Goal: Transaction & Acquisition: Purchase product/service

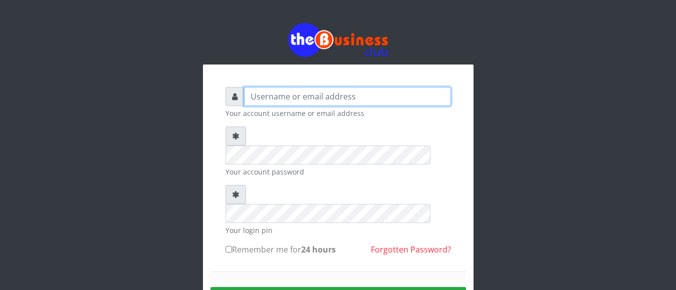
type input "[EMAIL_ADDRESS][DOMAIN_NAME]"
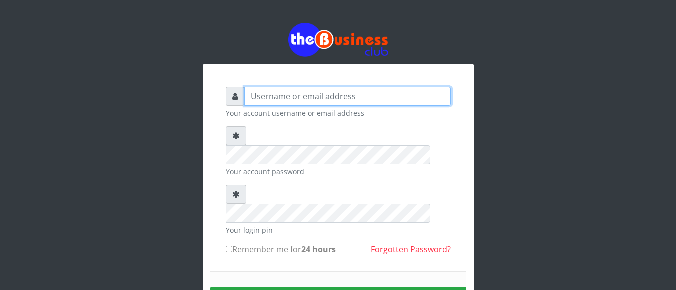
type input "[EMAIL_ADDRESS][DOMAIN_NAME]"
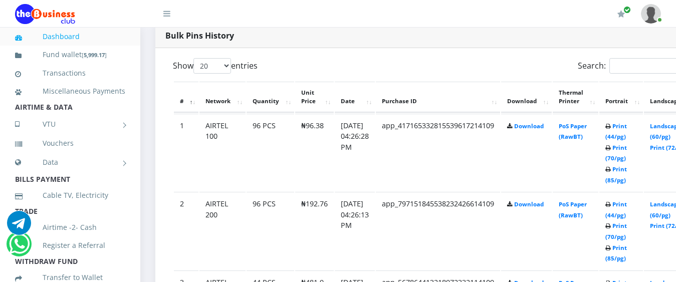
scroll to position [521, 0]
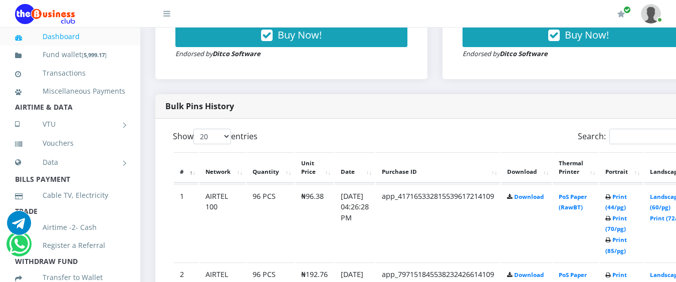
scroll to position [450, 0]
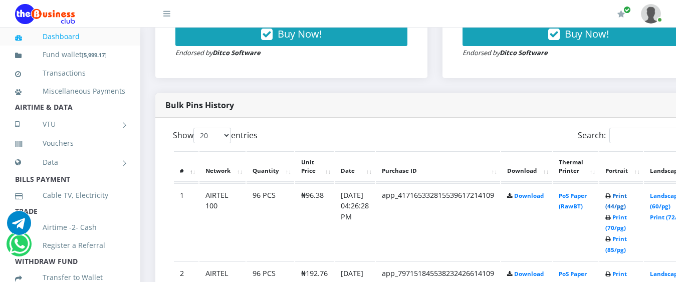
click at [626, 192] on link "Print (44/pg)" at bounding box center [616, 201] width 22 height 19
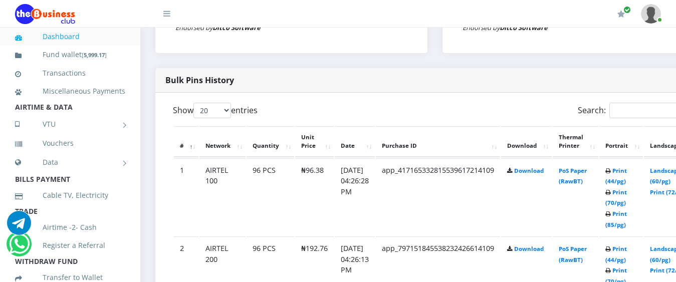
scroll to position [450, 0]
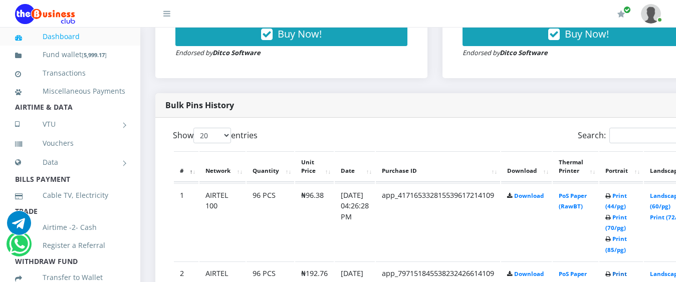
click at [626, 270] on link "Print (44/pg)" at bounding box center [616, 279] width 22 height 19
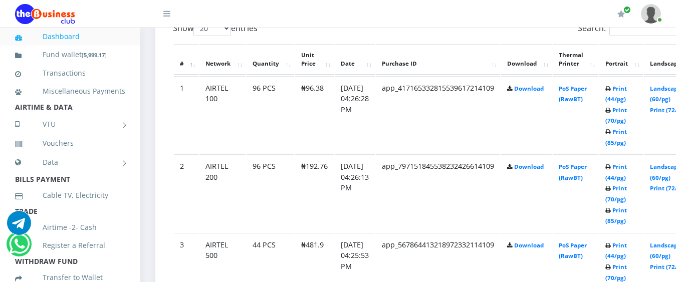
scroll to position [557, 0]
click at [626, 241] on link "Print (44/pg)" at bounding box center [616, 250] width 22 height 19
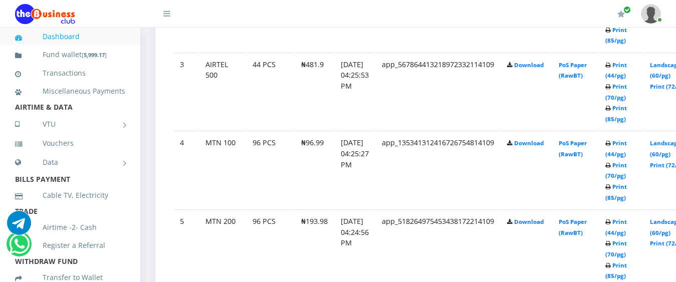
scroll to position [758, 0]
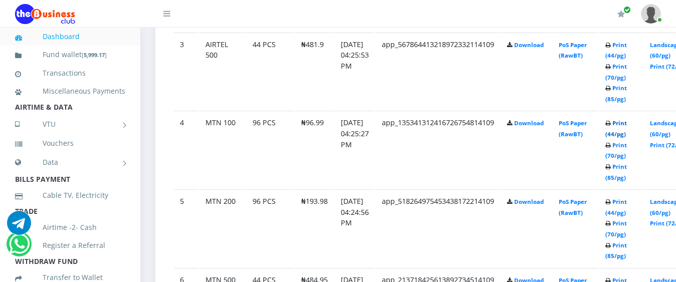
click at [626, 119] on link "Print (44/pg)" at bounding box center [616, 128] width 22 height 19
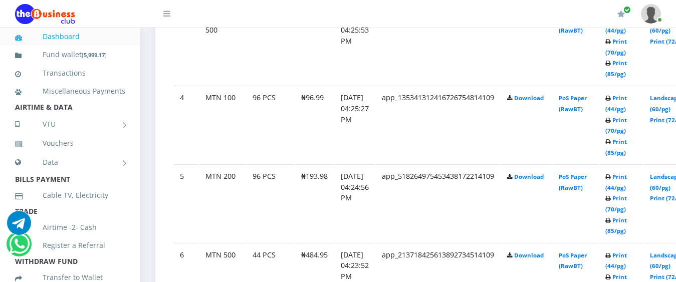
scroll to position [758, 0]
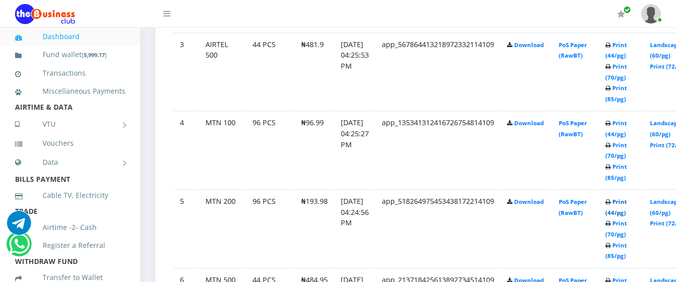
click at [626, 198] on link "Print (44/pg)" at bounding box center [616, 207] width 22 height 19
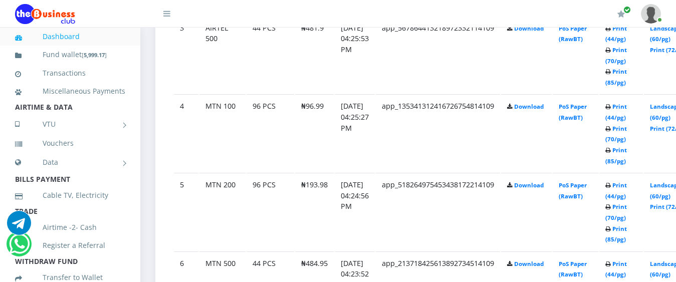
scroll to position [778, 0]
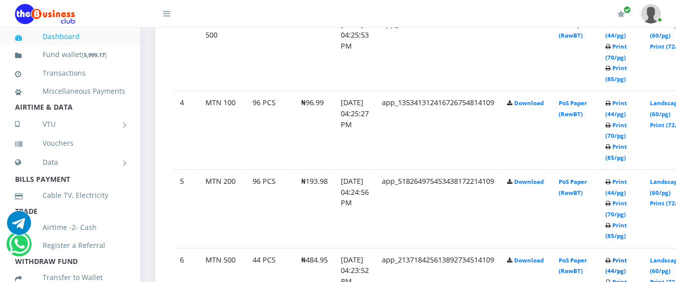
click at [626, 256] on link "Print (44/pg)" at bounding box center [616, 265] width 22 height 19
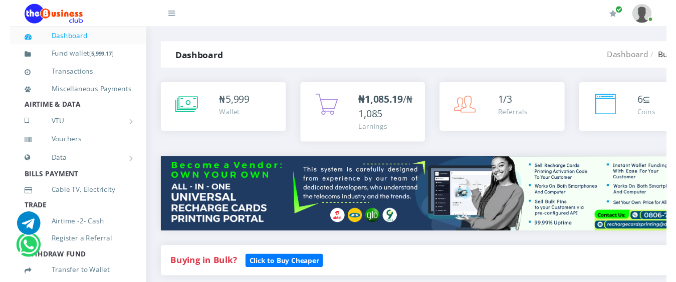
scroll to position [803, 0]
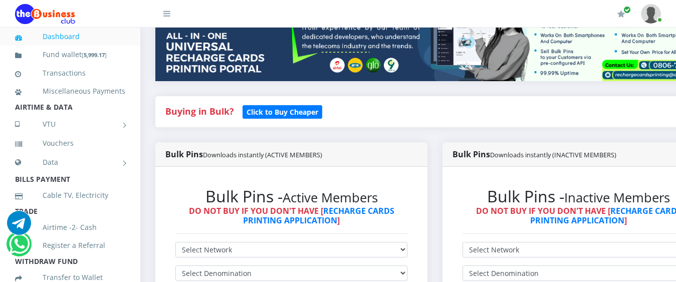
scroll to position [160, 0]
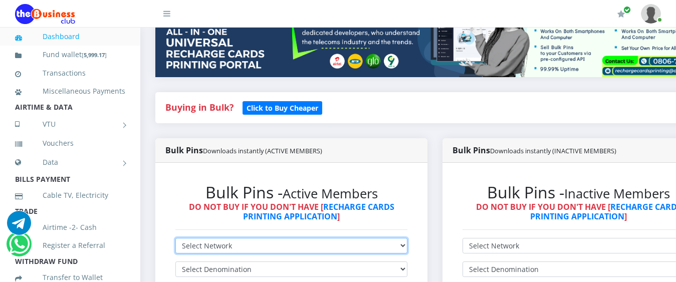
click at [203, 238] on select "Select Network MTN Globacom 9Mobile Airtel" at bounding box center [291, 246] width 232 height 16
select select "Airtel"
click at [175, 238] on select "Select Network MTN Globacom 9Mobile Airtel" at bounding box center [291, 246] width 232 height 16
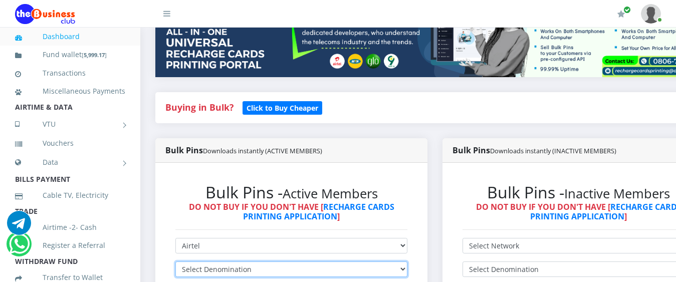
click at [206, 261] on select "Select Denomination Airtel NGN100 - ₦96.38 Airtel NGN200 - ₦192.76 Airtel NGN50…" at bounding box center [291, 269] width 232 height 16
select select "481.9-500"
click at [175, 261] on select "Select Denomination Airtel NGN100 - ₦96.38 Airtel NGN200 - ₦192.76 Airtel NGN50…" at bounding box center [291, 269] width 232 height 16
click at [200, 261] on select "Select Denomination Airtel NGN100 - ₦96.38 Airtel NGN200 - ₦192.76 Airtel NGN50…" at bounding box center [291, 269] width 232 height 16
